Goal: Use online tool/utility

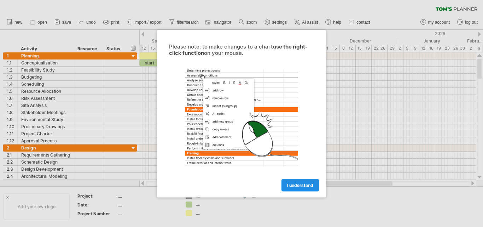
click at [304, 186] on span "I understand" at bounding box center [300, 184] width 26 height 5
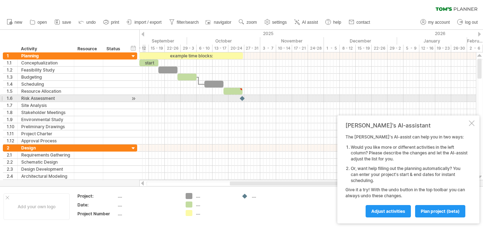
click at [131, 95] on div at bounding box center [133, 98] width 7 height 7
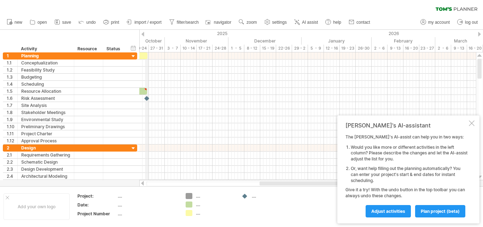
drag, startPoint x: 145, startPoint y: 31, endPoint x: 163, endPoint y: 33, distance: 18.5
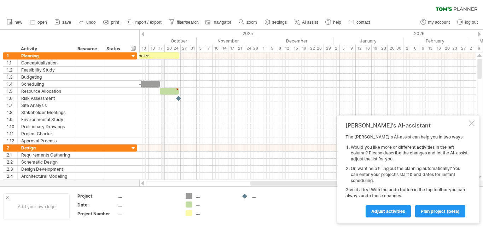
drag, startPoint x: 142, startPoint y: 47, endPoint x: 192, endPoint y: 54, distance: 50.3
click at [163, 49] on div "13 - 17" at bounding box center [157, 48] width 16 height 7
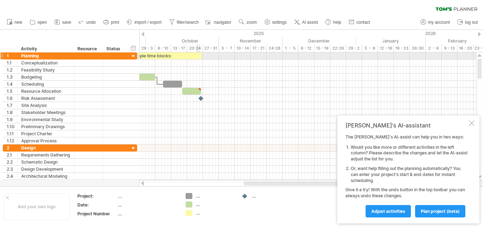
drag, startPoint x: 192, startPoint y: 54, endPoint x: 198, endPoint y: 54, distance: 6.0
click at [198, 54] on div "Trying to reach [DOMAIN_NAME] Connected again... 0% clear filter new 1" at bounding box center [241, 113] width 483 height 227
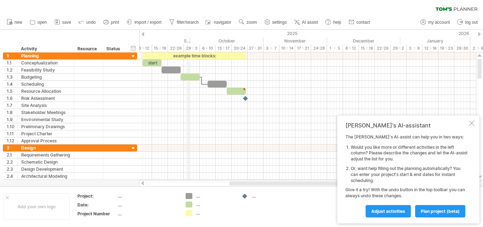
drag, startPoint x: 155, startPoint y: 42, endPoint x: 239, endPoint y: 47, distance: 83.9
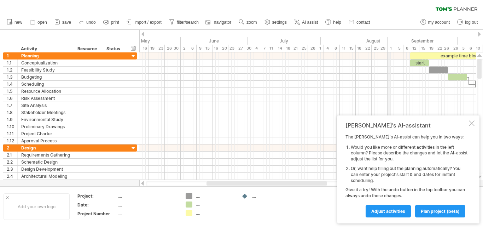
drag, startPoint x: 168, startPoint y: 39, endPoint x: 397, endPoint y: 34, distance: 229.4
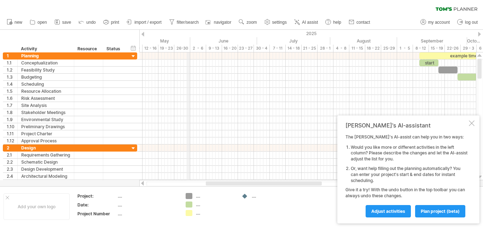
drag, startPoint x: 190, startPoint y: 40, endPoint x: 382, endPoint y: 46, distance: 192.0
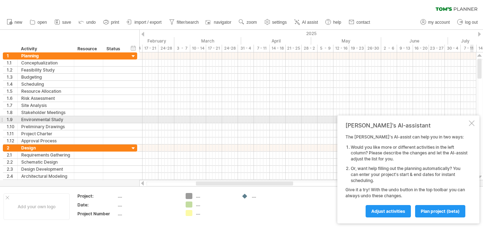
click at [472, 120] on div at bounding box center [472, 123] width 6 height 6
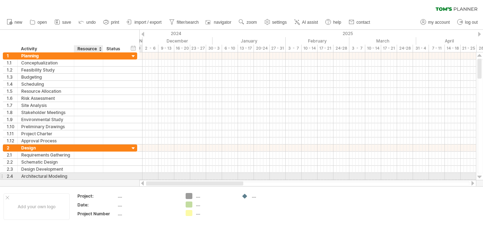
drag, startPoint x: 213, startPoint y: 182, endPoint x: 105, endPoint y: 179, distance: 108.9
click at [105, 179] on div "Trying to reach [DOMAIN_NAME] Connected again... 0% clear filter new 1" at bounding box center [241, 113] width 483 height 227
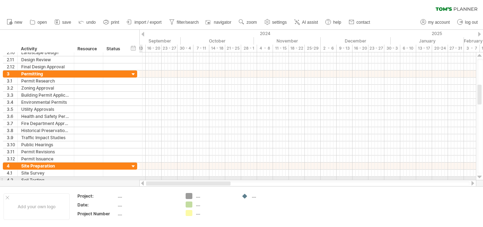
drag, startPoint x: 199, startPoint y: 182, endPoint x: 138, endPoint y: 179, distance: 60.5
click at [138, 179] on div "Trying to reach [DOMAIN_NAME] Connected again... 0% clear filter new 1" at bounding box center [241, 113] width 483 height 227
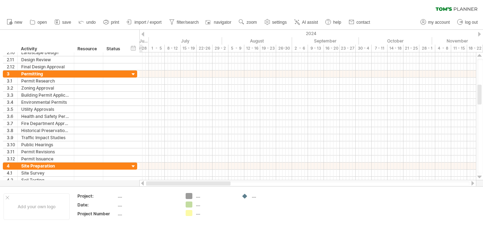
drag, startPoint x: 197, startPoint y: 182, endPoint x: 146, endPoint y: 183, distance: 50.9
click at [146, 183] on div at bounding box center [188, 183] width 84 height 4
drag, startPoint x: 247, startPoint y: 182, endPoint x: 141, endPoint y: 181, distance: 105.3
click at [141, 181] on div at bounding box center [307, 183] width 337 height 7
click at [141, 181] on div at bounding box center [143, 183] width 6 height 5
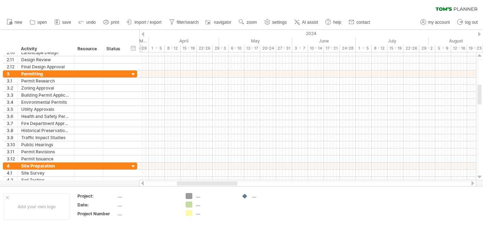
click at [141, 181] on div at bounding box center [143, 183] width 6 height 5
click at [143, 184] on div at bounding box center [143, 183] width 6 height 5
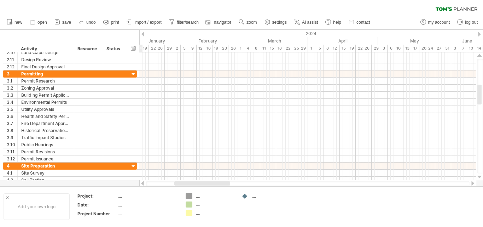
click at [143, 184] on div at bounding box center [143, 183] width 6 height 5
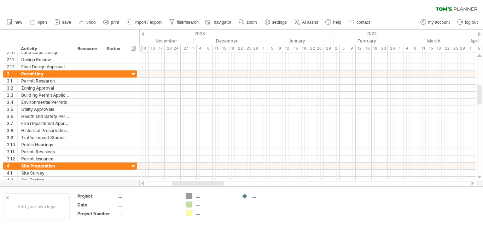
click at [143, 184] on div at bounding box center [143, 183] width 6 height 5
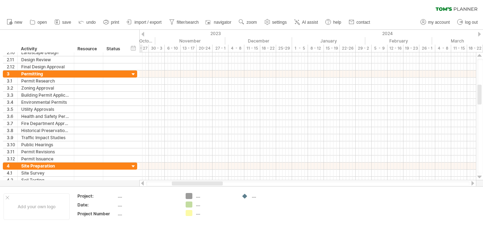
click at [143, 184] on div at bounding box center [143, 183] width 6 height 5
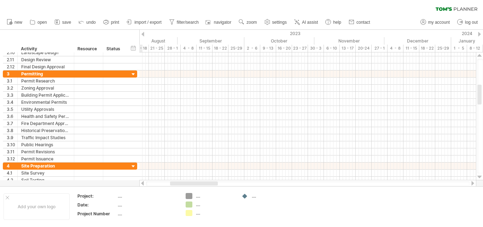
click at [143, 184] on div at bounding box center [143, 183] width 6 height 5
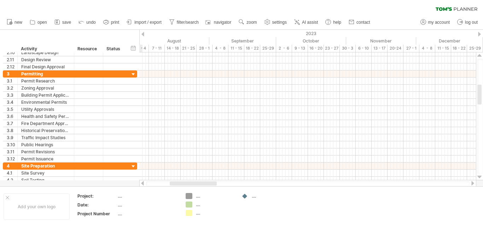
click at [143, 184] on div at bounding box center [143, 183] width 6 height 5
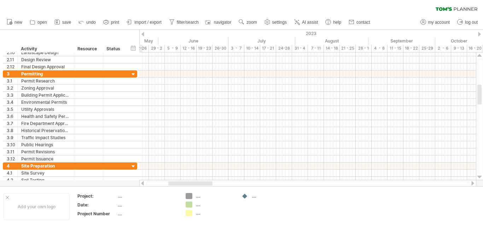
click at [143, 184] on div at bounding box center [143, 183] width 6 height 5
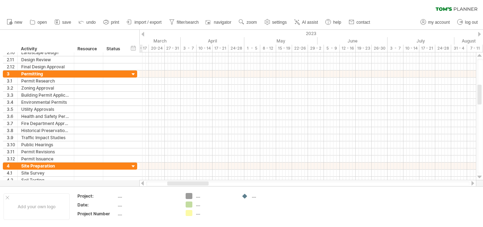
click at [143, 184] on div at bounding box center [143, 183] width 6 height 5
drag, startPoint x: 205, startPoint y: 183, endPoint x: 145, endPoint y: 183, distance: 60.4
click at [145, 183] on div at bounding box center [307, 183] width 337 height 7
click at [145, 183] on div at bounding box center [143, 183] width 6 height 5
click at [188, 194] on div "Trying to reach [DOMAIN_NAME] Connected again... 0% clear filter new 1" at bounding box center [241, 113] width 483 height 227
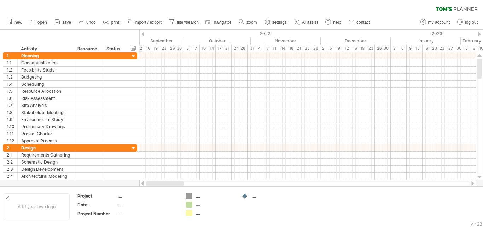
drag, startPoint x: 177, startPoint y: 183, endPoint x: 141, endPoint y: 183, distance: 35.3
click at [141, 183] on div at bounding box center [307, 183] width 337 height 7
click at [141, 183] on div at bounding box center [143, 183] width 6 height 5
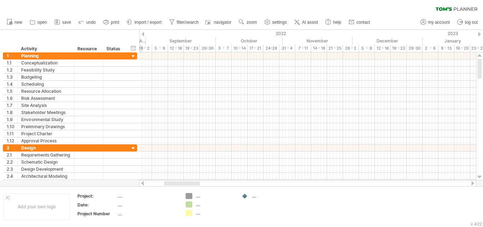
click at [141, 183] on div at bounding box center [143, 183] width 6 height 5
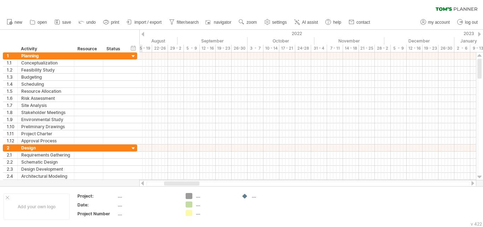
click at [141, 183] on div at bounding box center [143, 183] width 6 height 5
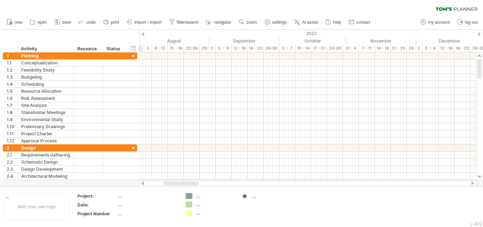
click at [141, 183] on div at bounding box center [143, 183] width 6 height 5
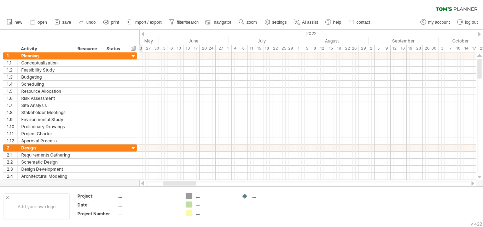
click at [143, 182] on div at bounding box center [143, 183] width 6 height 5
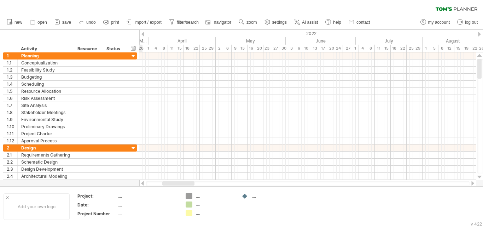
click at [143, 182] on div at bounding box center [143, 183] width 6 height 5
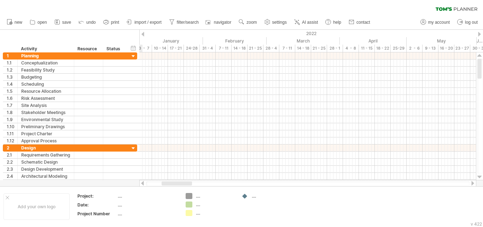
click at [143, 182] on div at bounding box center [143, 183] width 6 height 5
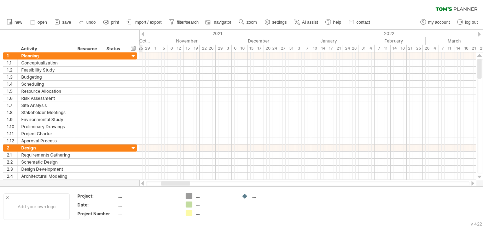
click at [143, 182] on div at bounding box center [143, 183] width 6 height 5
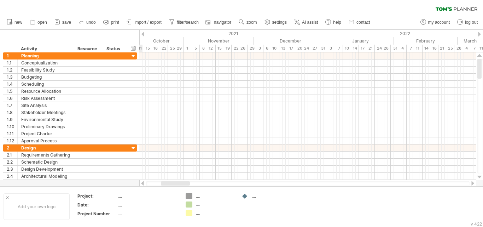
click at [143, 182] on div at bounding box center [143, 183] width 6 height 5
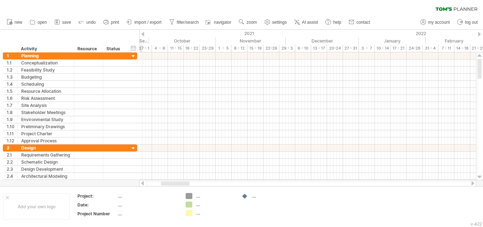
click at [143, 182] on div at bounding box center [143, 183] width 6 height 5
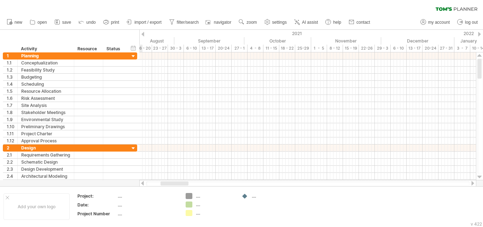
click at [143, 182] on div at bounding box center [143, 183] width 6 height 5
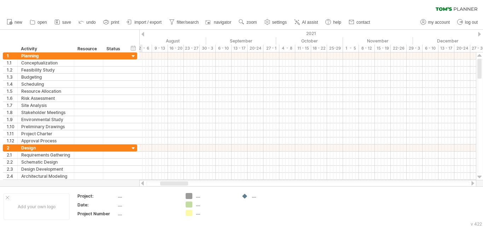
click at [143, 182] on div at bounding box center [143, 183] width 6 height 5
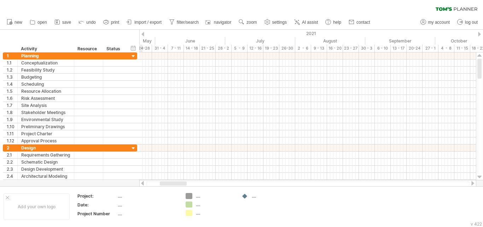
click at [143, 182] on div at bounding box center [143, 183] width 6 height 5
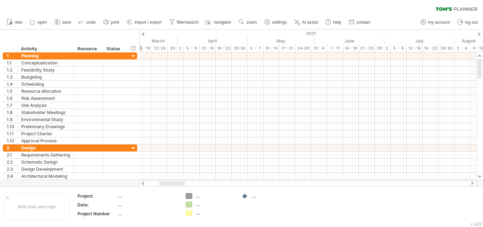
click at [143, 182] on div at bounding box center [143, 183] width 6 height 5
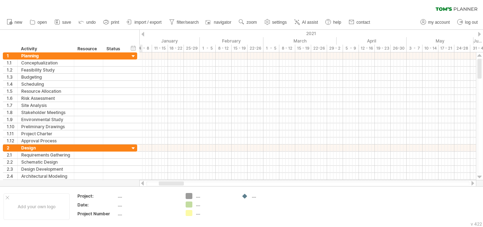
click at [143, 182] on div at bounding box center [143, 183] width 6 height 5
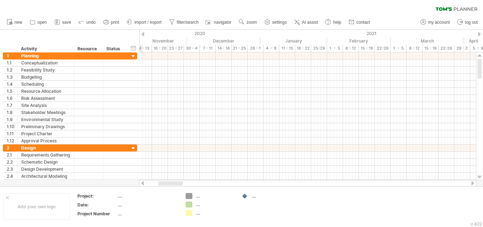
click at [143, 182] on div at bounding box center [143, 183] width 6 height 5
